Goal: Task Accomplishment & Management: Manage account settings

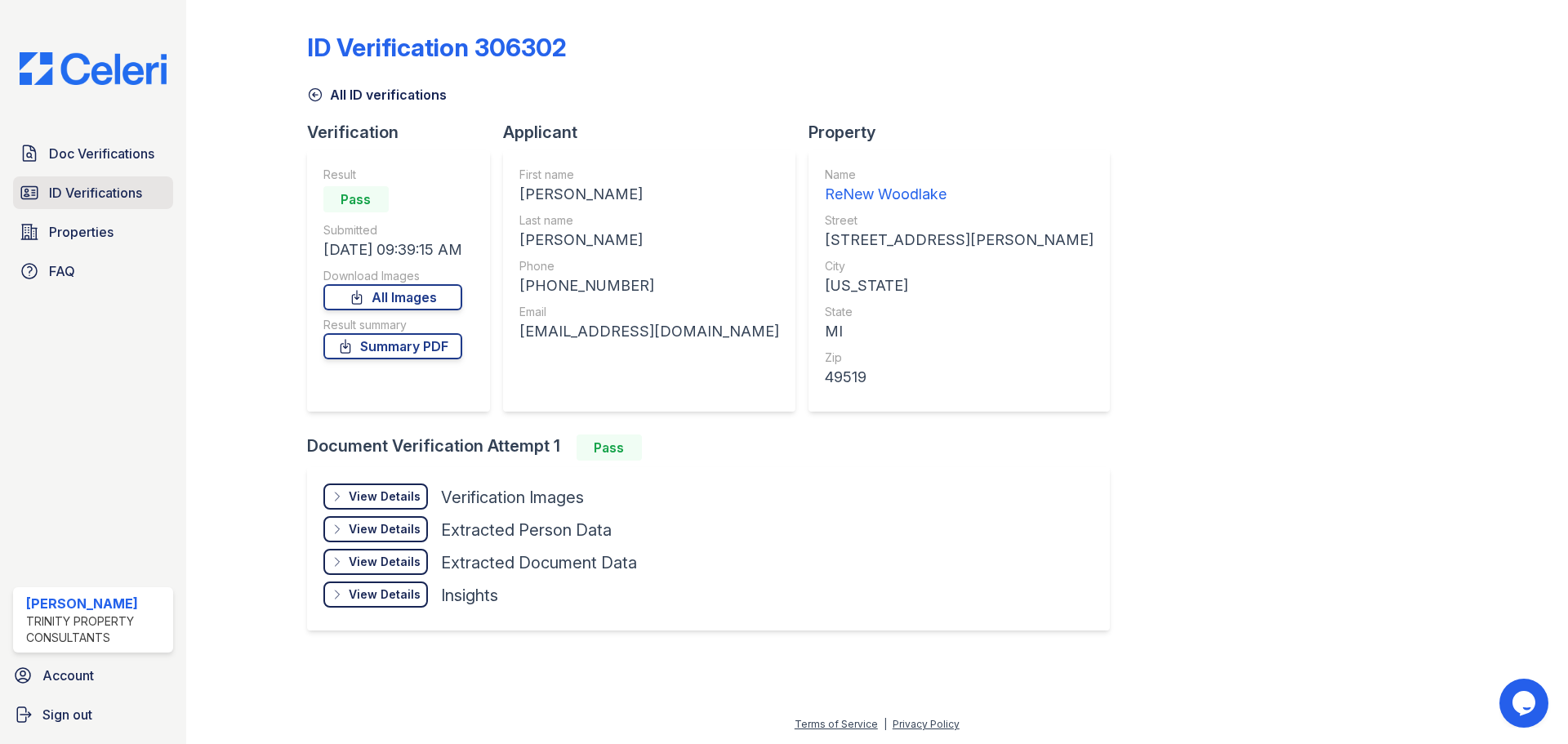
click at [108, 184] on span "ID Verifications" at bounding box center [95, 192] width 93 height 20
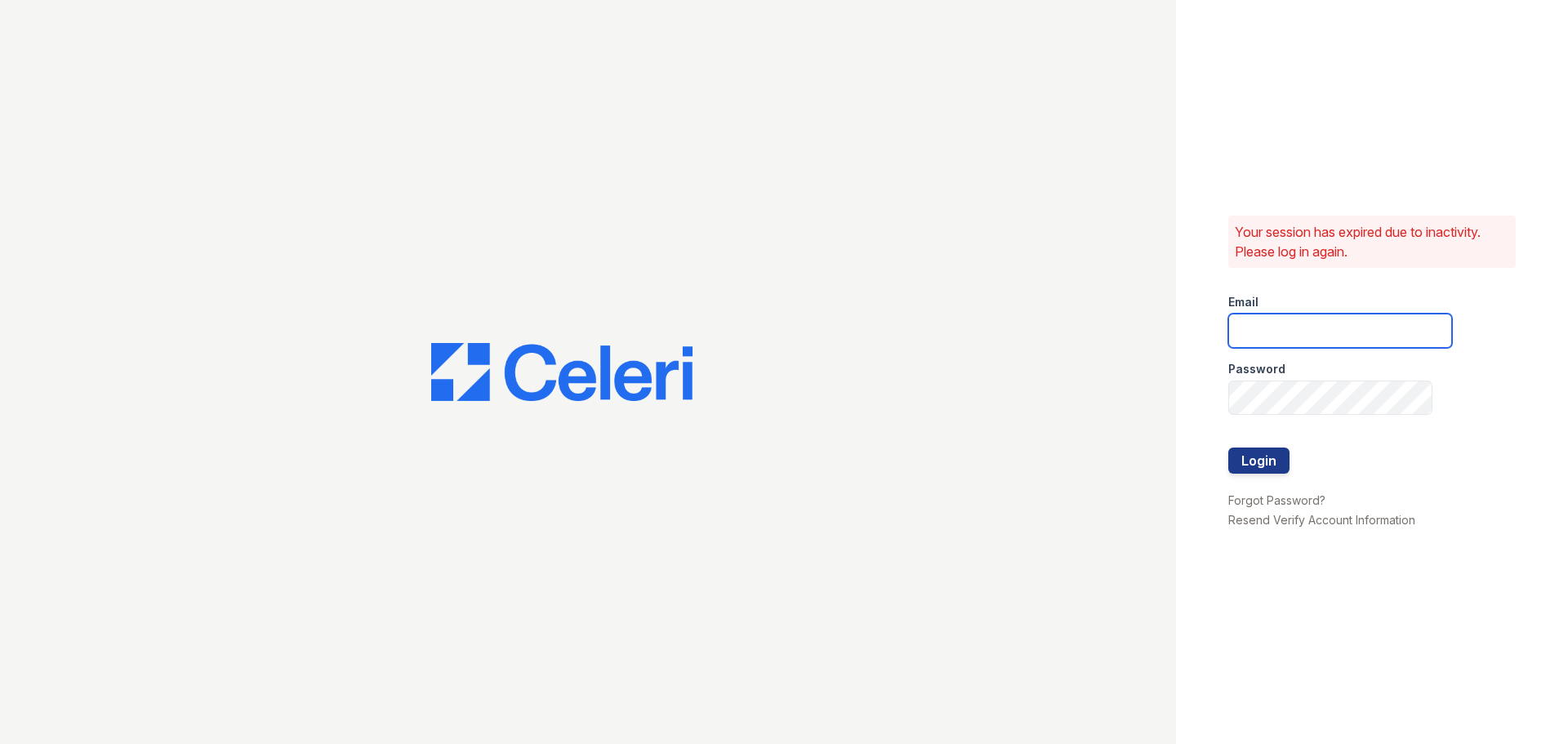
type input "[EMAIL_ADDRESS][DOMAIN_NAME]"
click at [1259, 468] on button "Login" at bounding box center [1259, 461] width 61 height 26
